Goal: Task Accomplishment & Management: Manage account settings

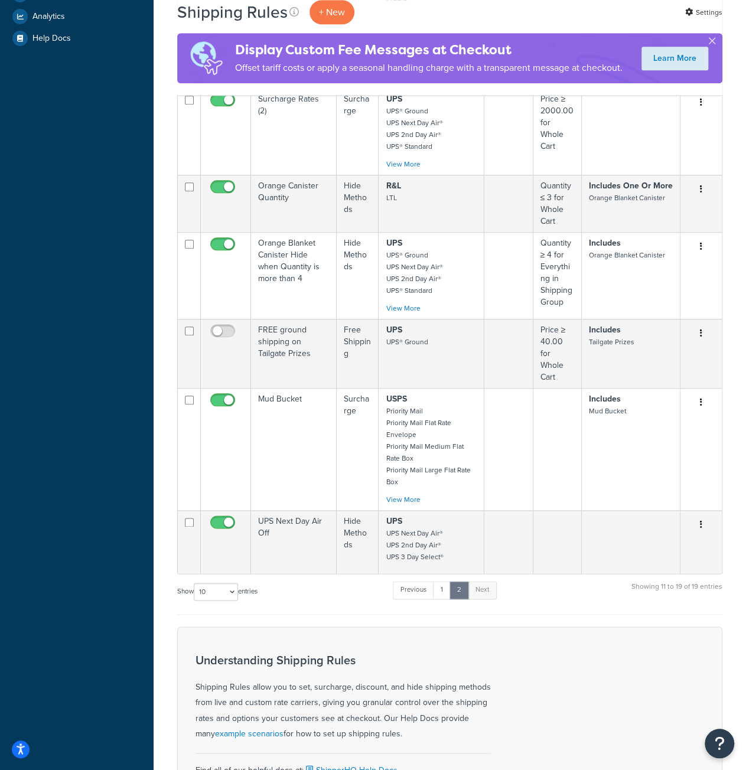
scroll to position [390, 0]
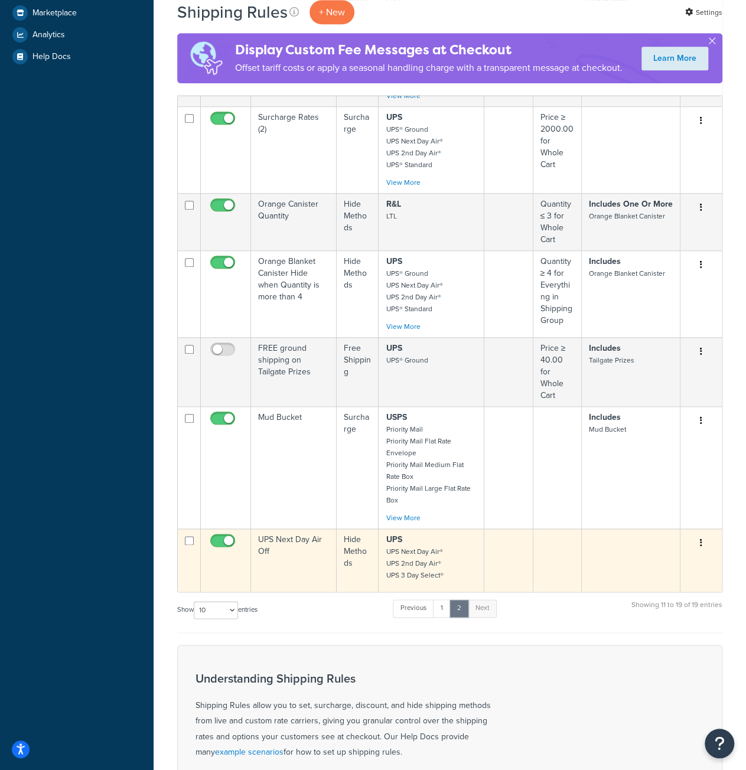
click at [210, 536] on input "checkbox" at bounding box center [224, 543] width 32 height 15
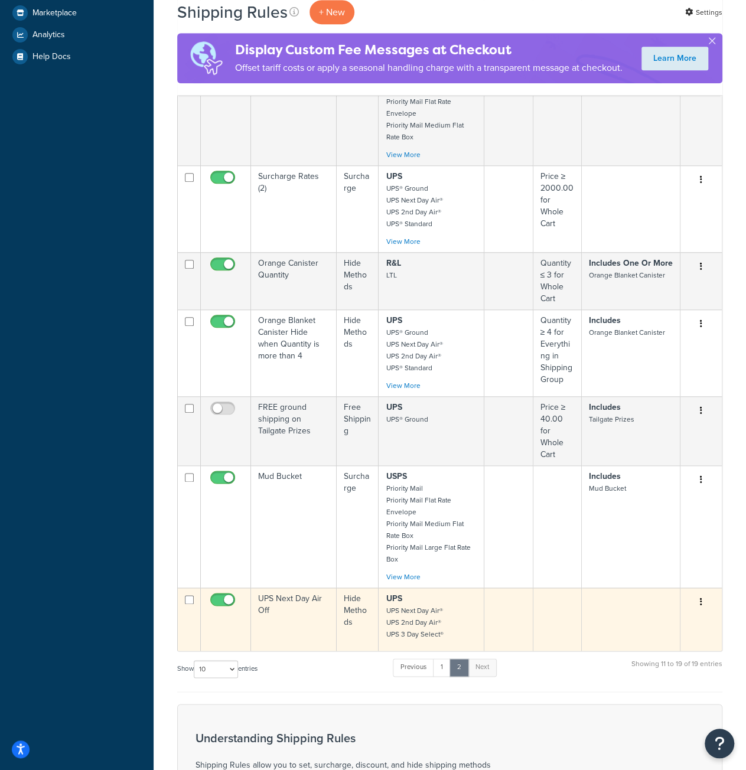
click at [213, 581] on div "Status Rule Name Type Shipping Methods Zones Filters Shipping Groups Actions Su…" at bounding box center [449, 268] width 545 height 847
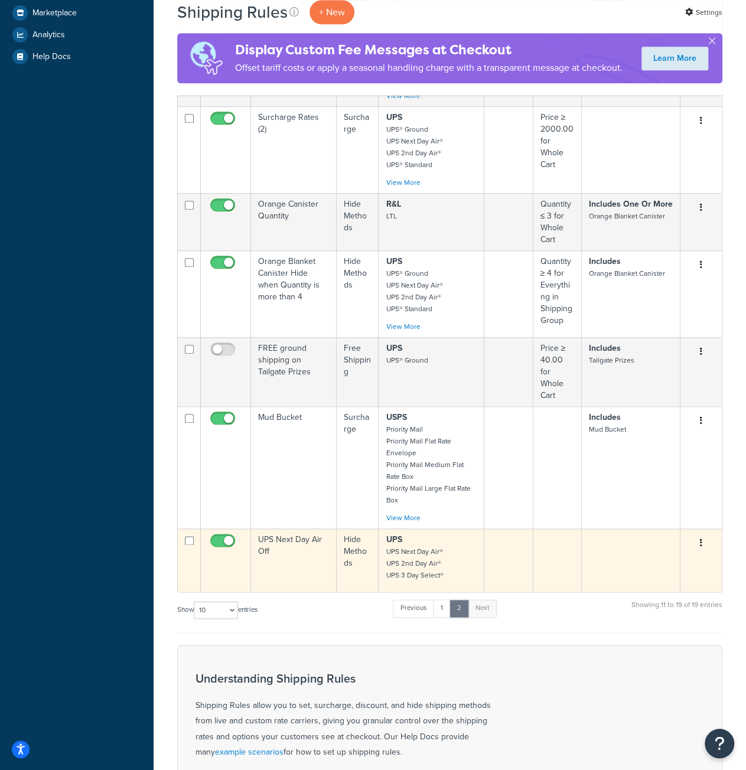
click at [220, 536] on input "checkbox" at bounding box center [224, 543] width 32 height 15
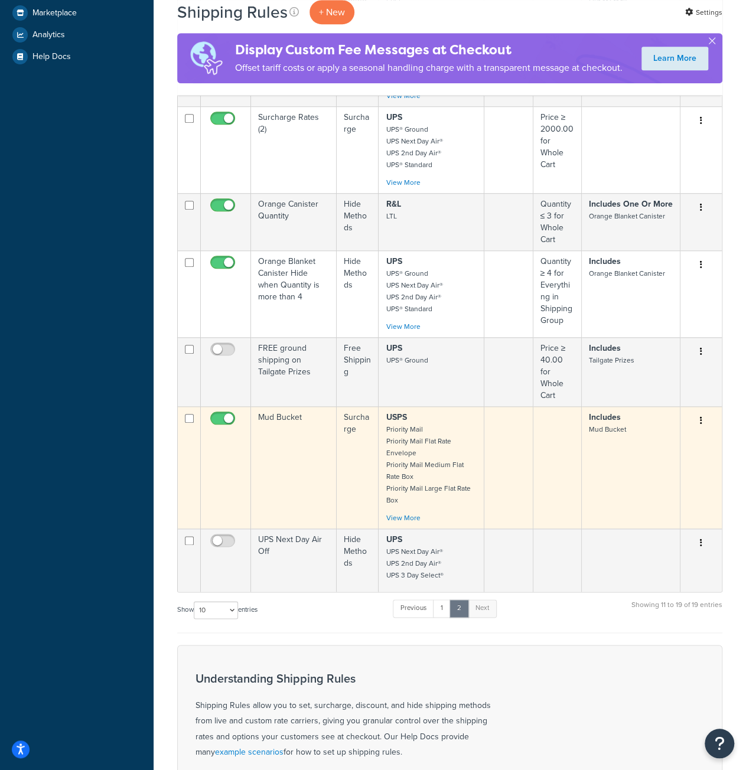
checkbox input "true"
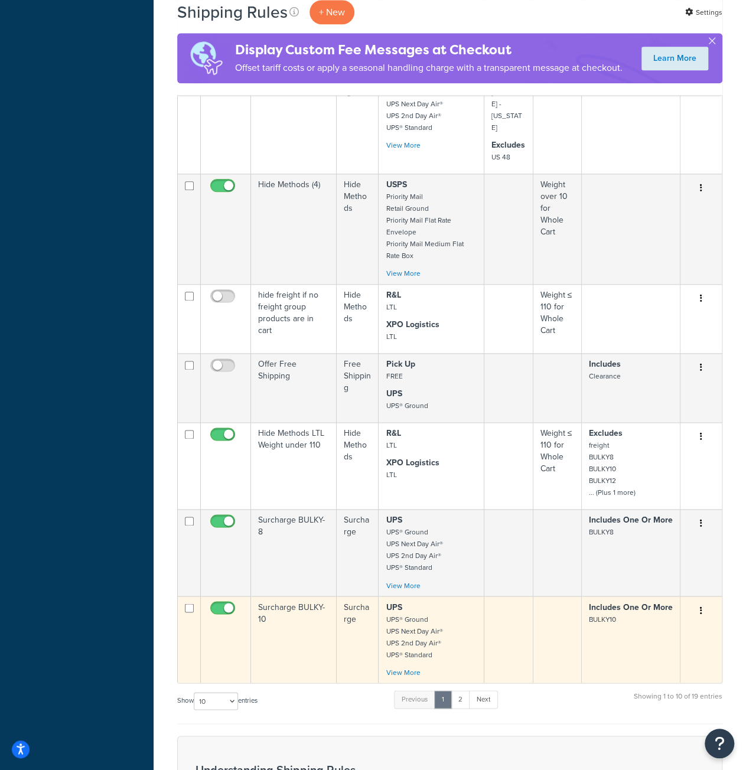
scroll to position [649, 0]
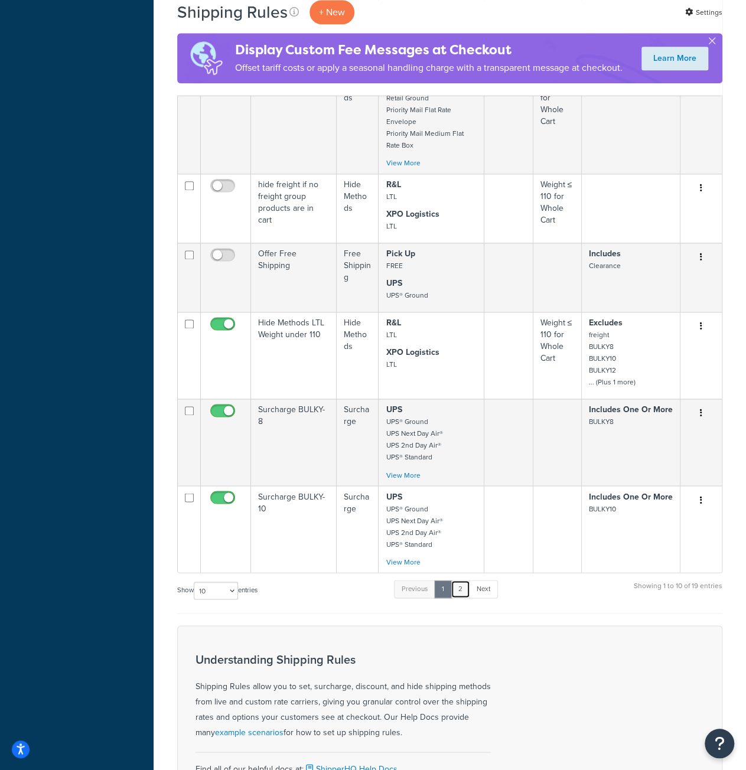
click at [463, 580] on link "2" at bounding box center [459, 589] width 19 height 18
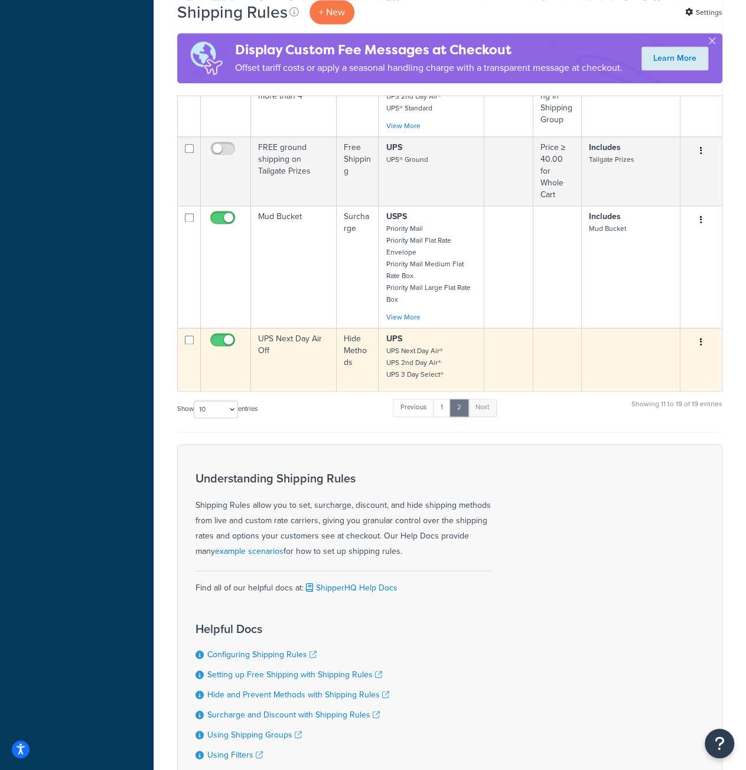
click at [218, 335] on input "checkbox" at bounding box center [224, 342] width 32 height 15
checkbox input "false"
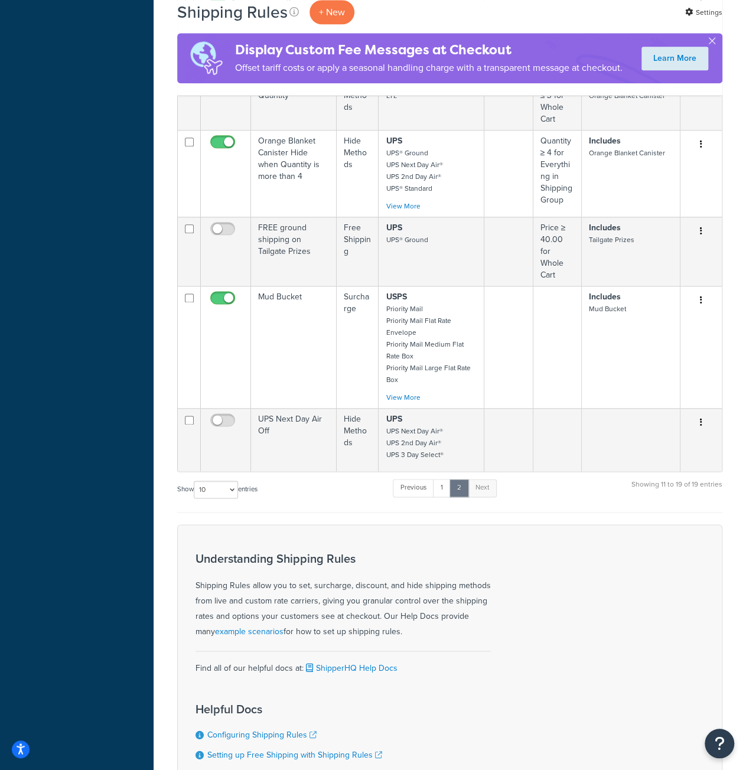
scroll to position [448, 0]
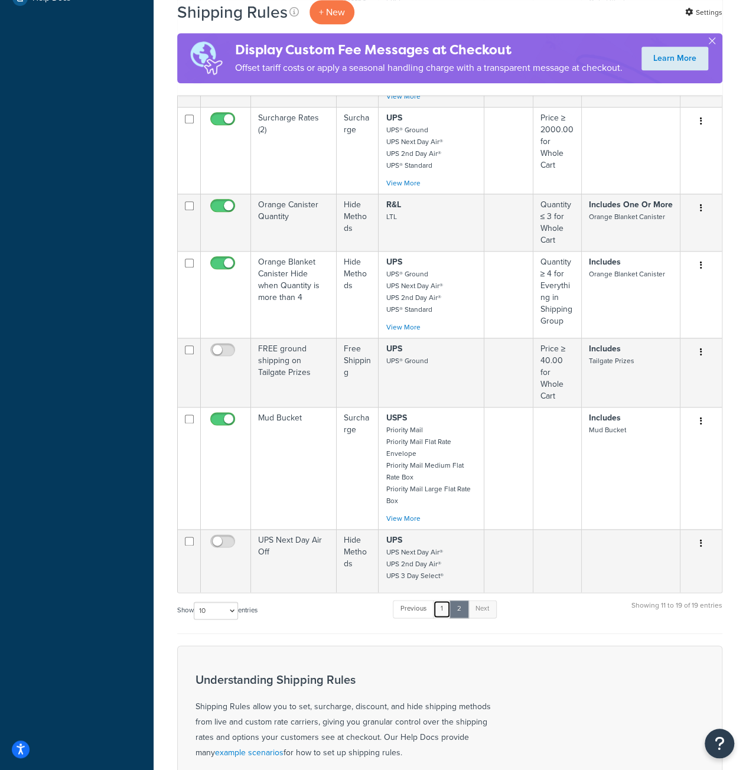
click at [440, 600] on link "1" at bounding box center [442, 609] width 18 height 18
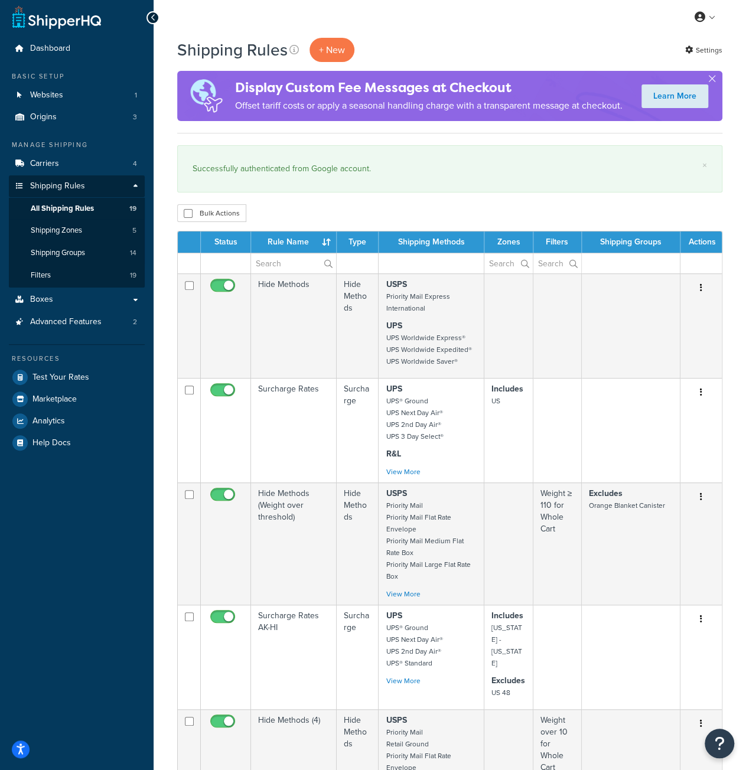
scroll to position [0, 0]
